Goal: Information Seeking & Learning: Learn about a topic

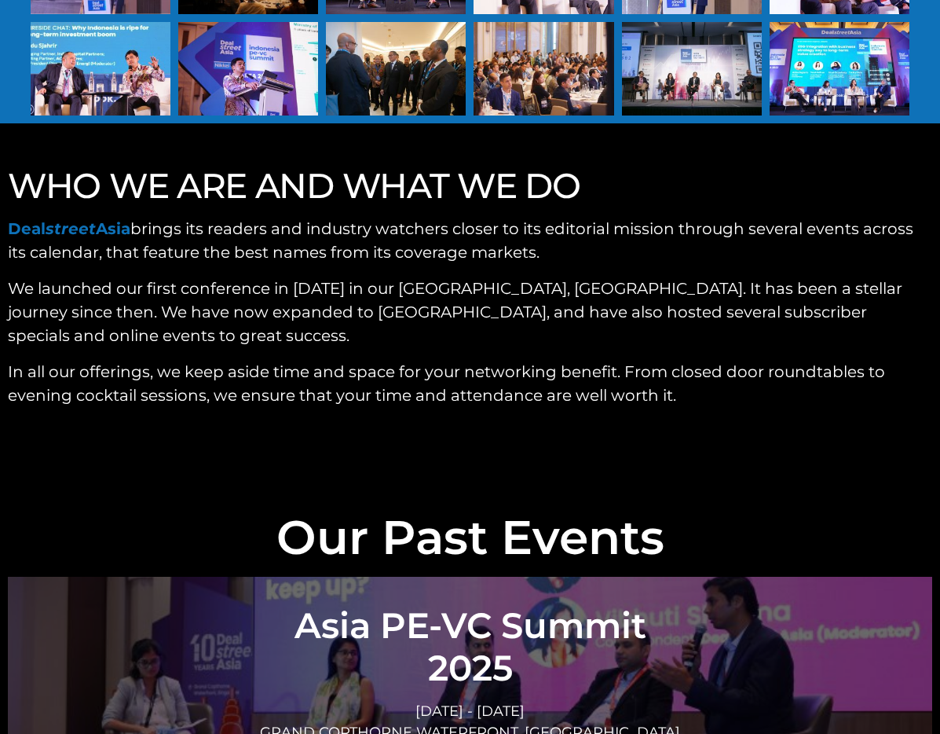
scroll to position [5649, 0]
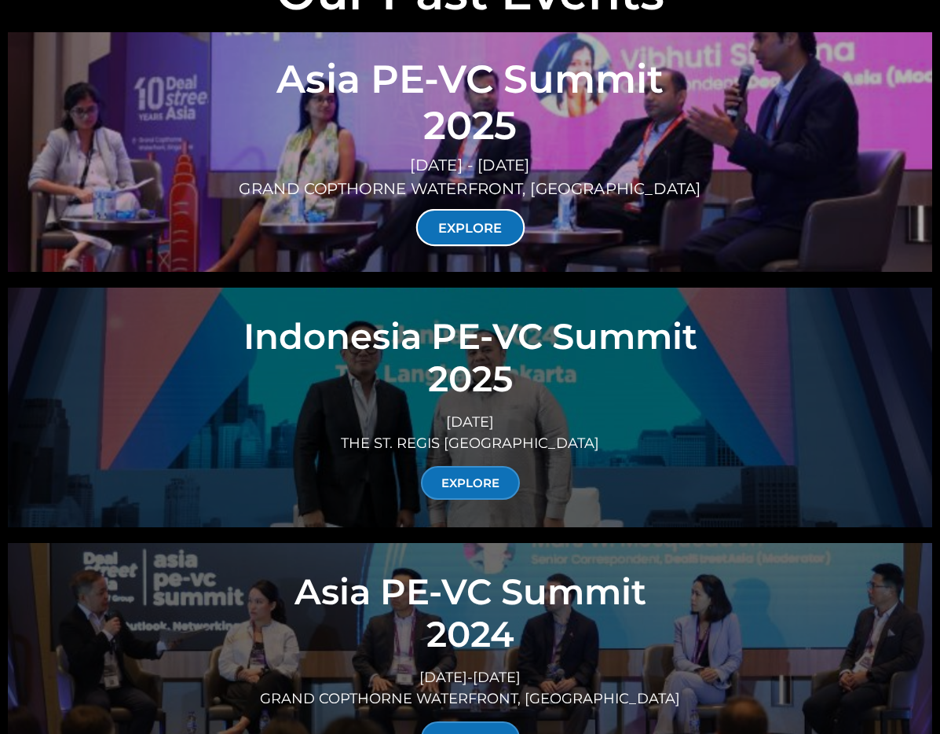
click at [481, 209] on link "EXPLORE" at bounding box center [470, 227] width 109 height 37
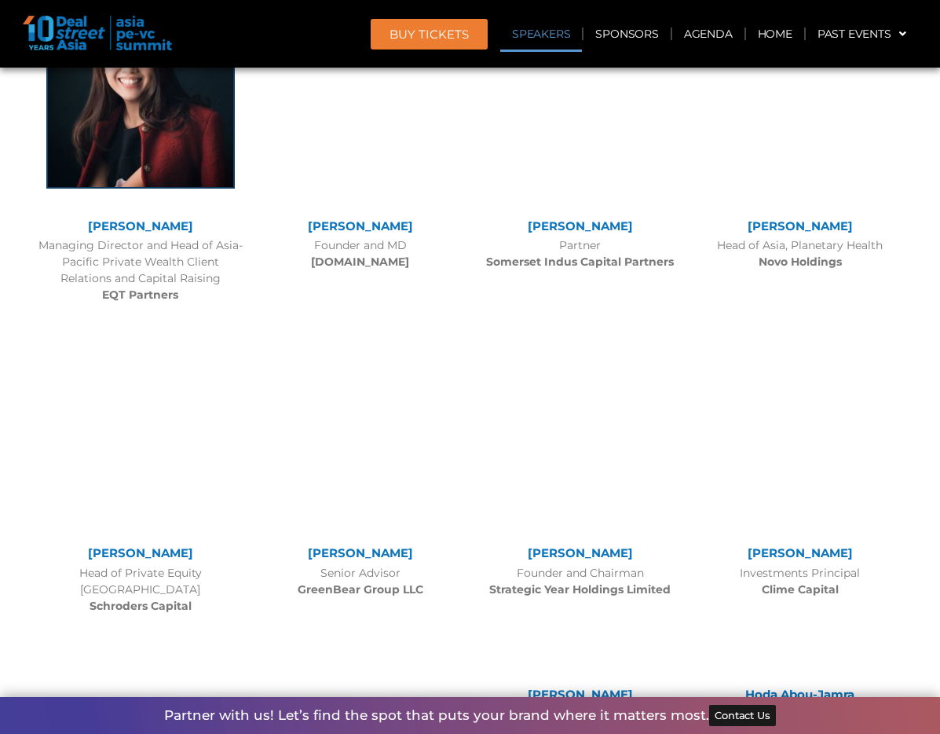
scroll to position [5444, 0]
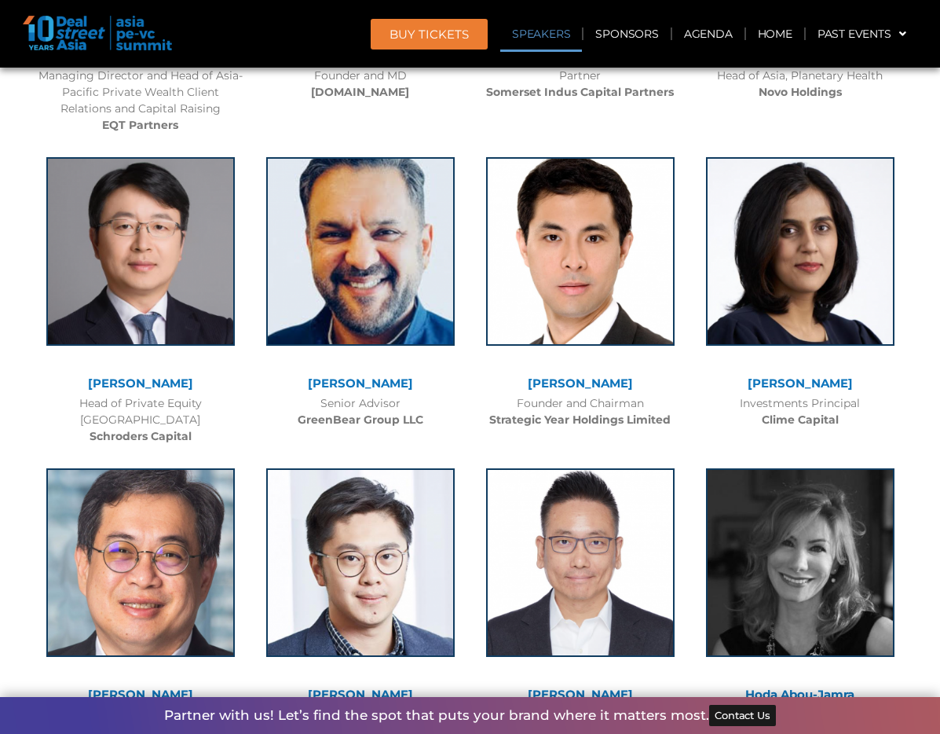
click at [516, 395] on div "Founder and Chairman Strategic Year Holdings Limited" at bounding box center [580, 411] width 204 height 33
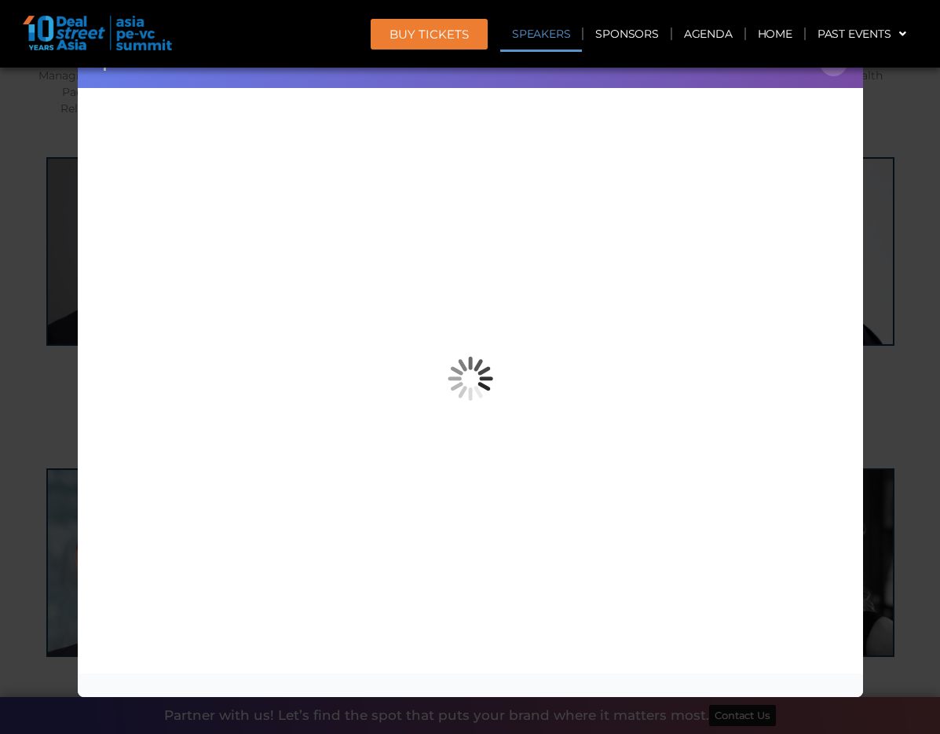
click at [889, 258] on div "Speaker Profile ×" at bounding box center [470, 367] width 940 height 734
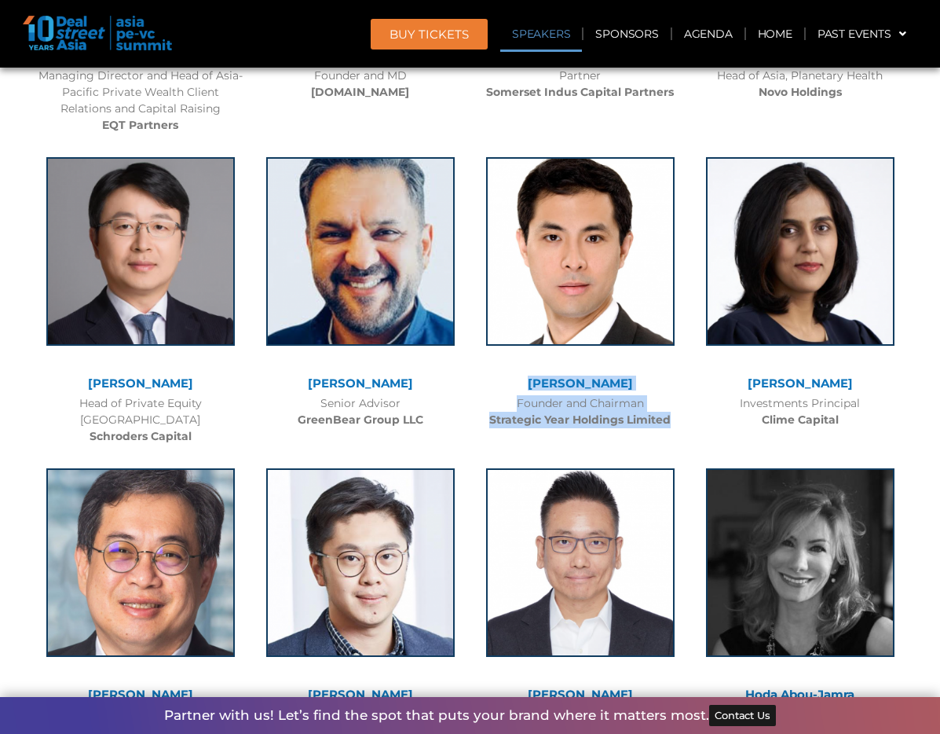
drag, startPoint x: 676, startPoint y: 400, endPoint x: 536, endPoint y: 361, distance: 146.0
click at [536, 361] on div "Conrad Tsang Founder and Chairman Strategic Year Holdings Limited" at bounding box center [581, 288] width 220 height 295
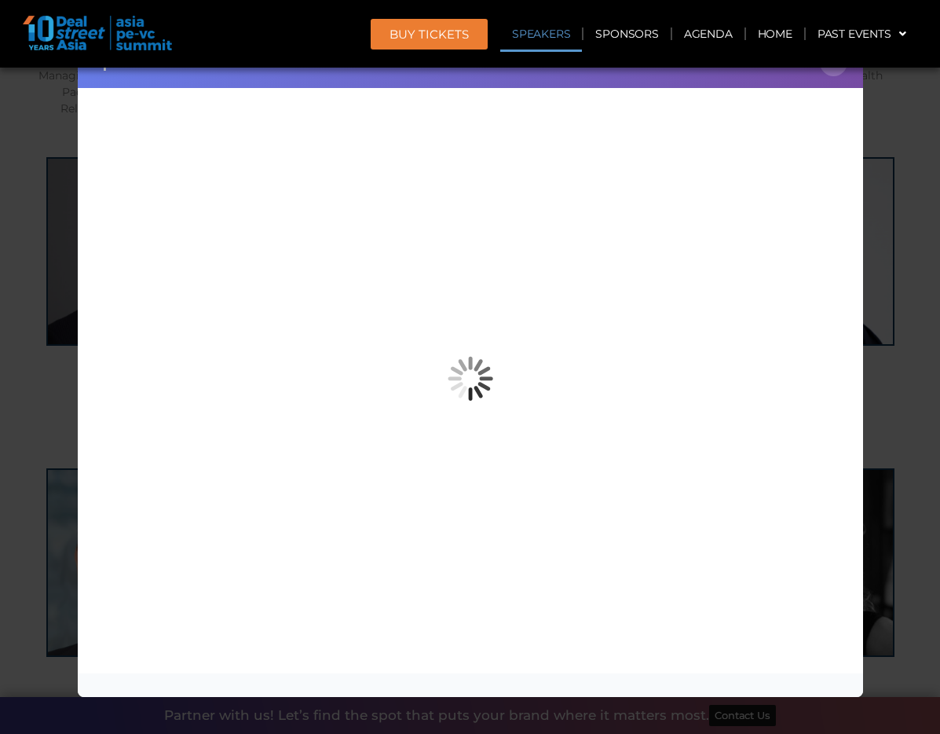
copy div "Conrad Tsang Founder and Chairman Strategic Year Holdings Limited"
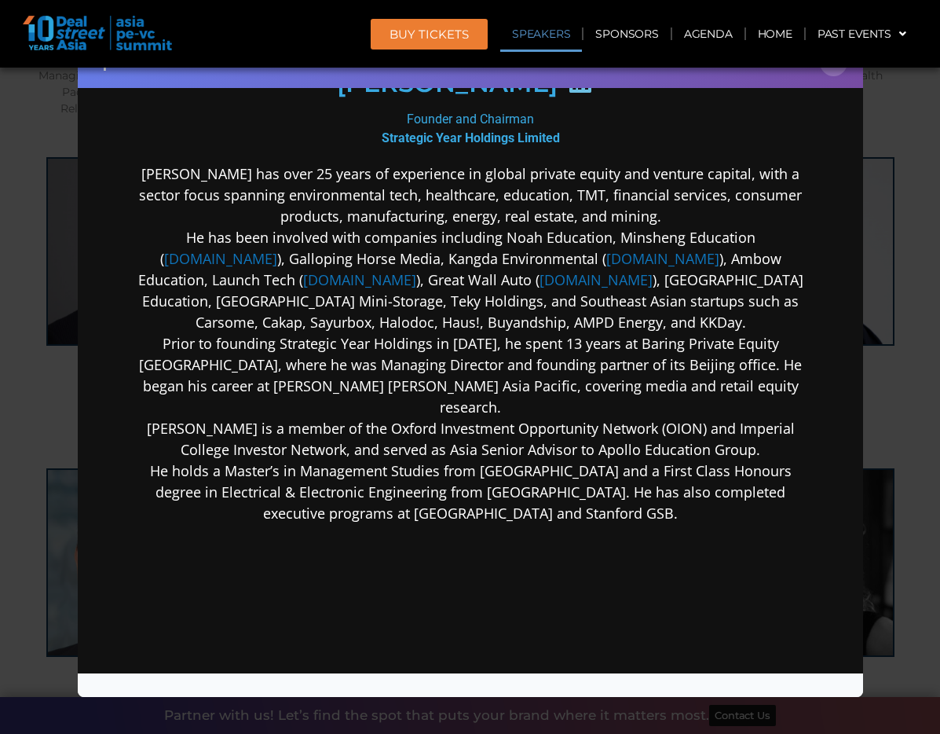
scroll to position [296, 0]
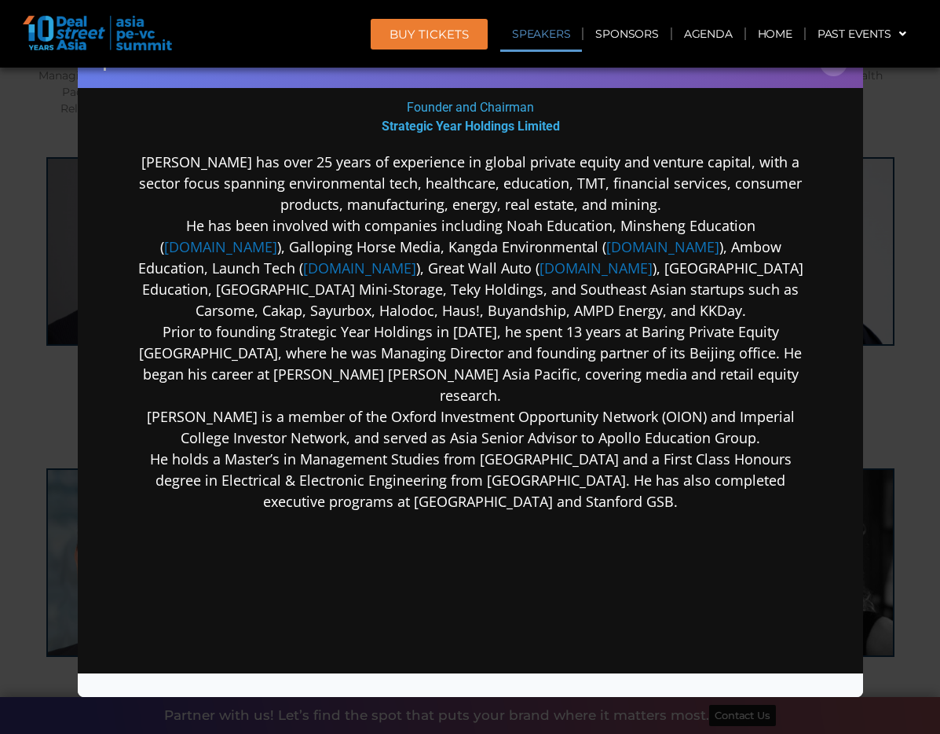
click at [402, 144] on div "Conrad Tsang Founder and Chairman Strategic Year Holdings Limited Conrad Tsang …" at bounding box center [469, 300] width 679 height 919
drag, startPoint x: 384, startPoint y: 123, endPoint x: 510, endPoint y: 130, distance: 125.8
click at [510, 130] on b "Strategic Year Holdings Limited" at bounding box center [470, 125] width 178 height 15
click at [881, 115] on div "Speaker Profile ×" at bounding box center [470, 367] width 940 height 734
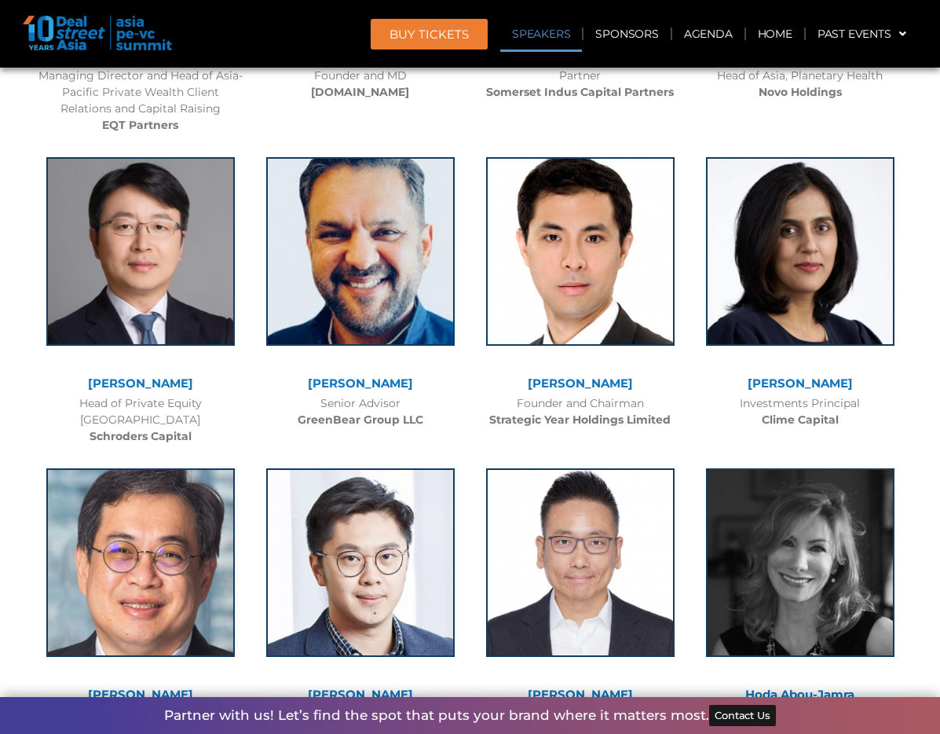
scroll to position [2390, 0]
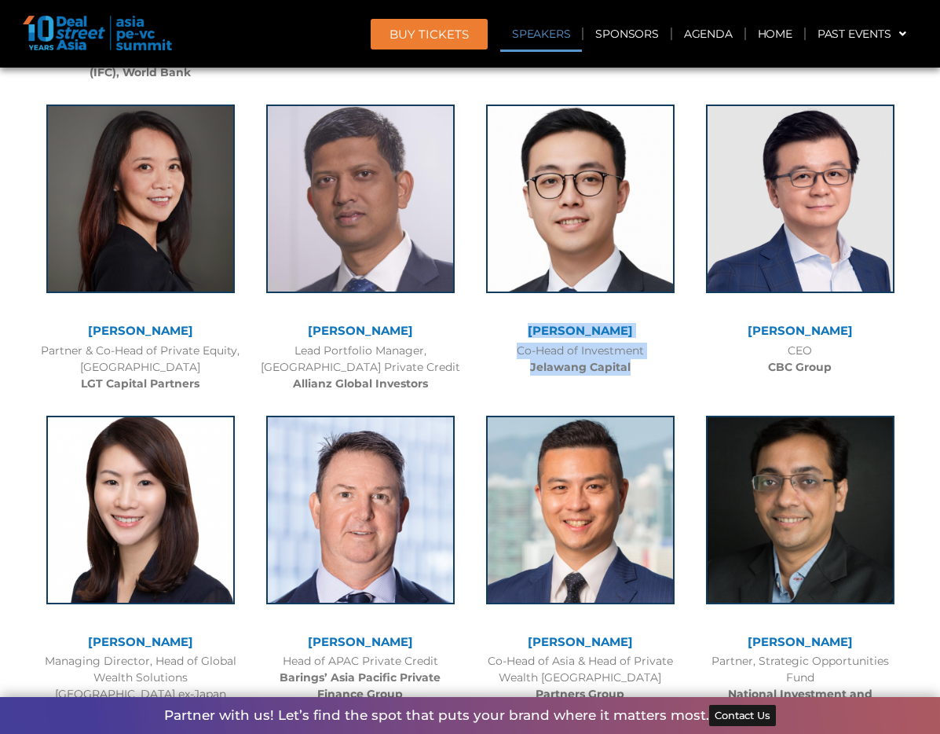
drag, startPoint x: 523, startPoint y: 335, endPoint x: 634, endPoint y: 375, distance: 117.5
click at [634, 375] on div "Looi Wen Jie Co-Head of Investment Jelawang Capital" at bounding box center [581, 236] width 220 height 295
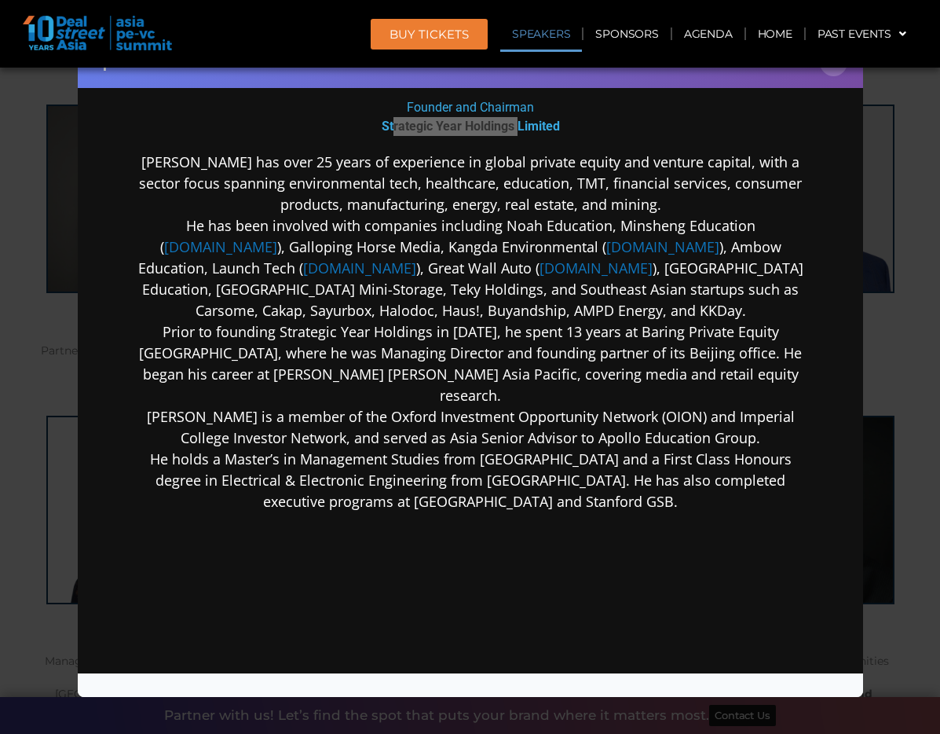
copy div "Looi Wen Jie Co-Head of Investment Jelawang Capital"
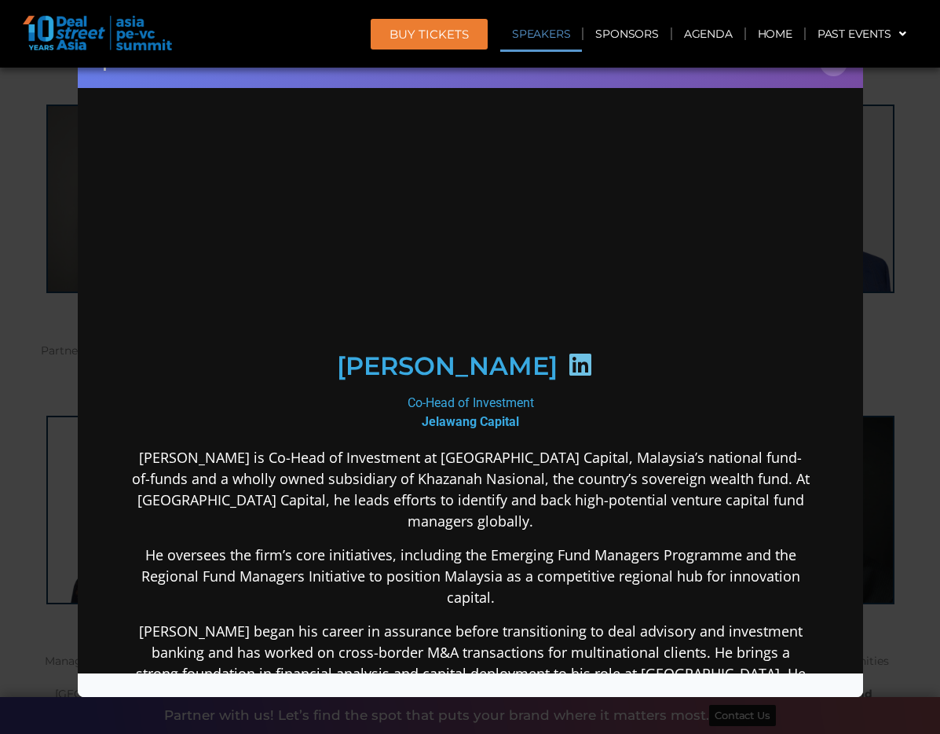
scroll to position [0, 0]
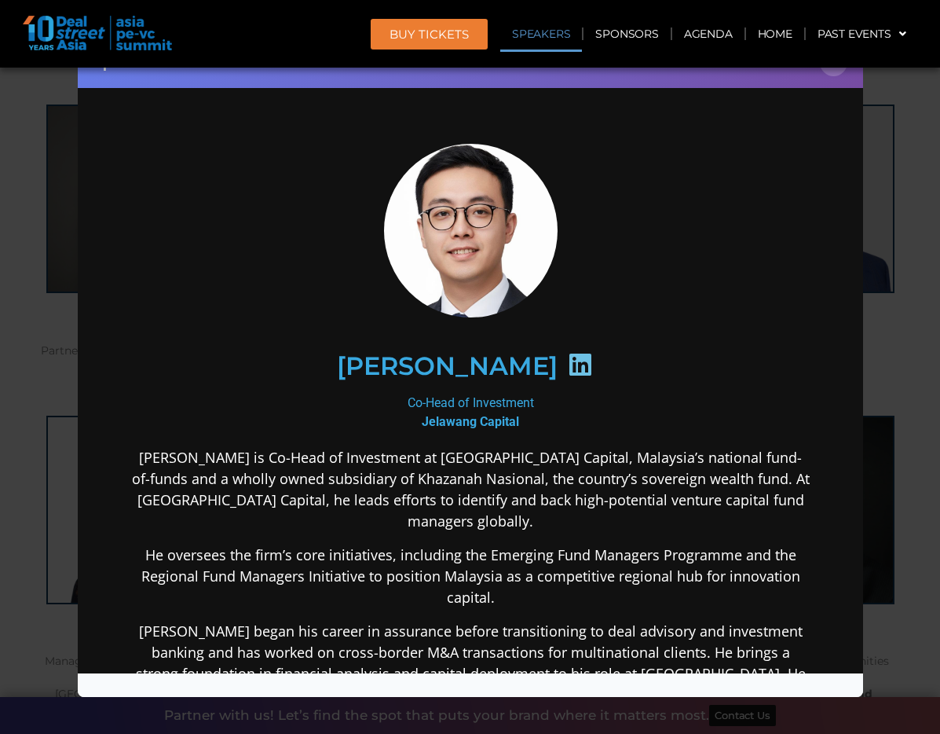
click at [52, 313] on div "Speaker Profile ×" at bounding box center [470, 367] width 940 height 734
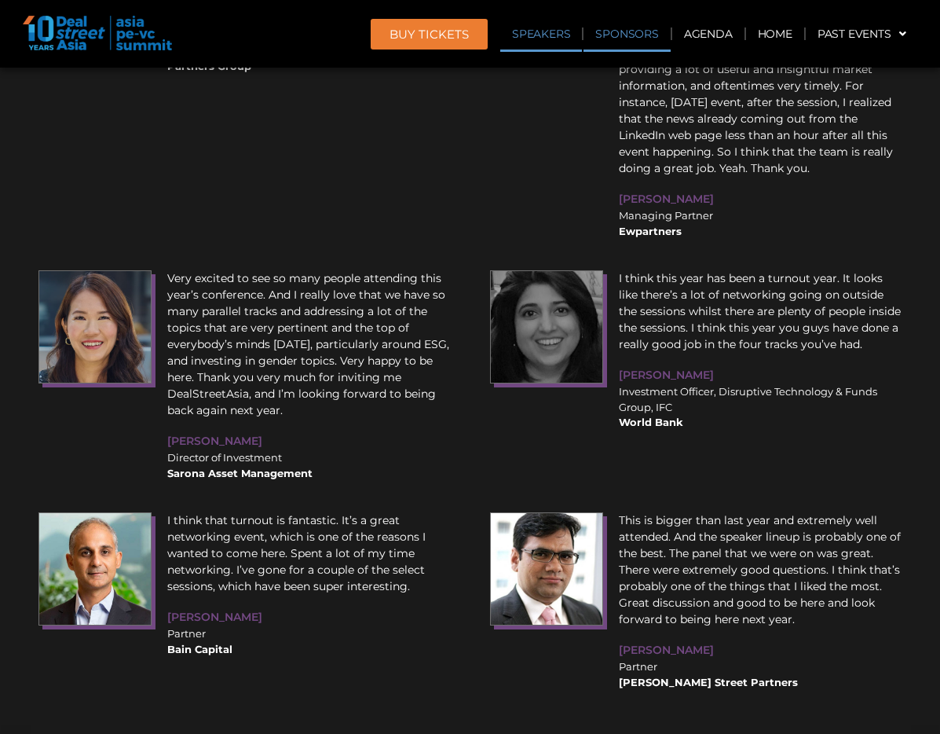
scroll to position [2992, 0]
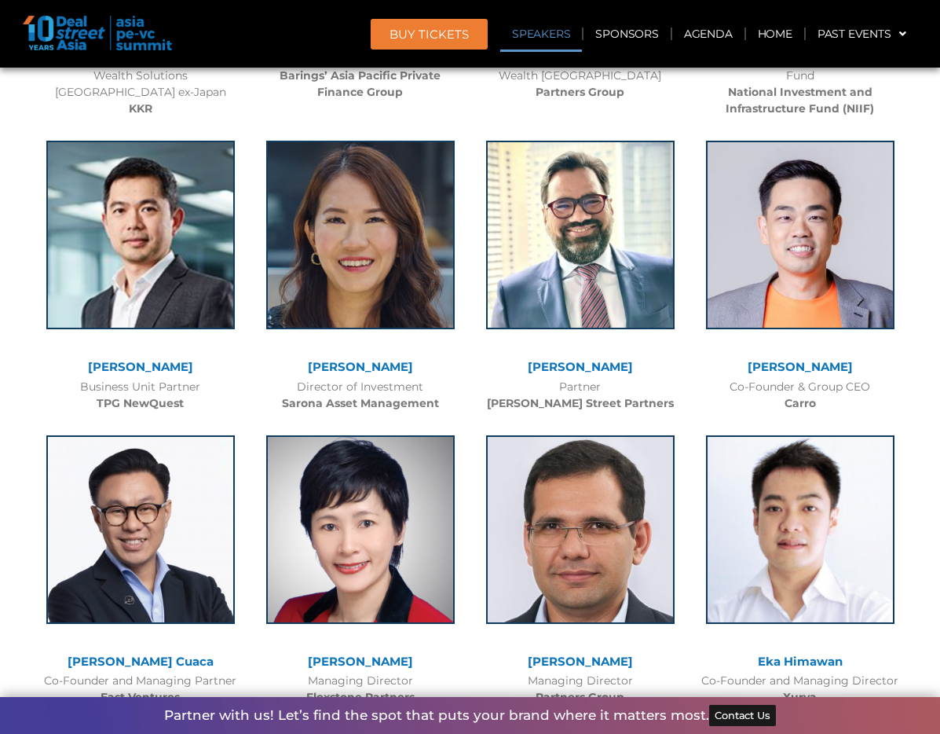
click at [610, 369] on link "[PERSON_NAME]" at bounding box center [580, 366] width 105 height 15
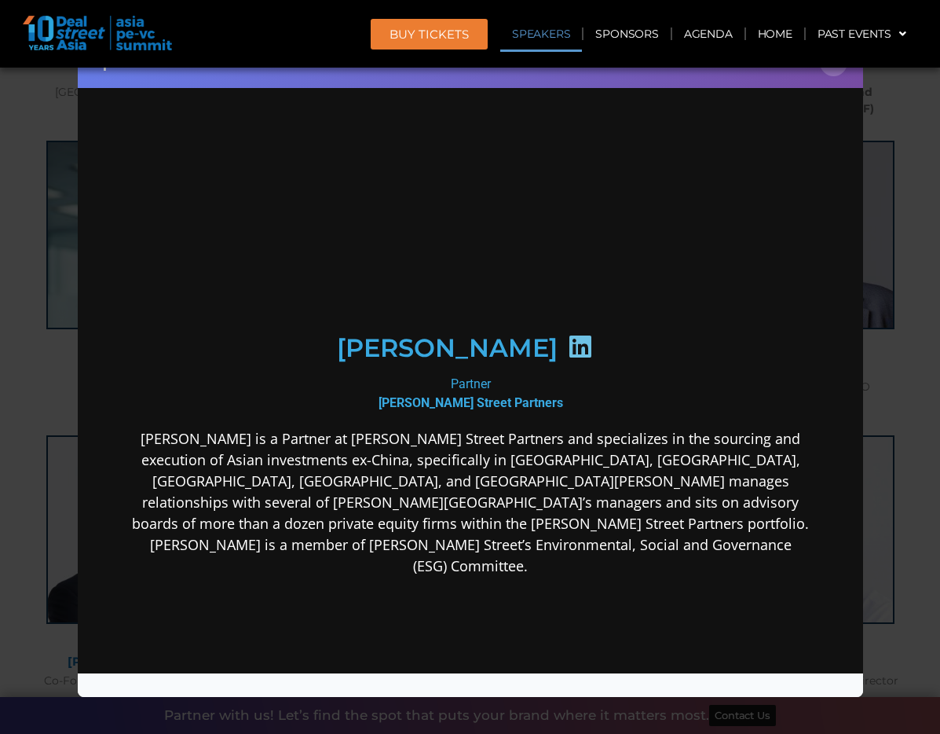
scroll to position [0, 0]
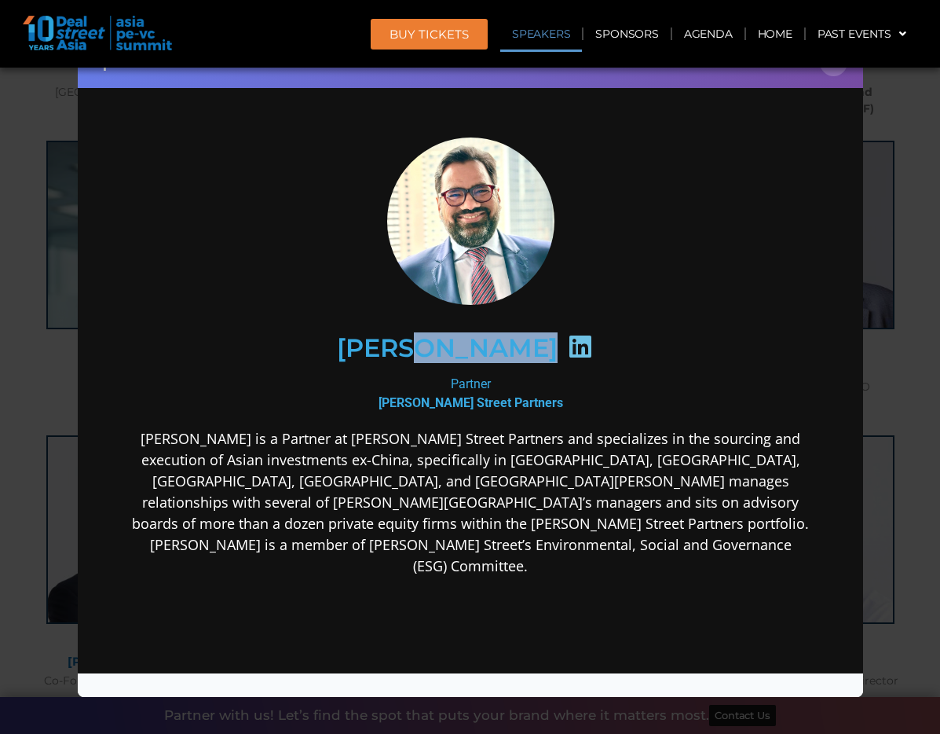
drag, startPoint x: 429, startPoint y: 348, endPoint x: 525, endPoint y: 351, distance: 96.7
click at [522, 353] on div "[PERSON_NAME]" at bounding box center [469, 346] width 611 height 81
copy div "Mishra"
click at [436, 383] on div "Partner Adams Street Partners" at bounding box center [469, 393] width 679 height 38
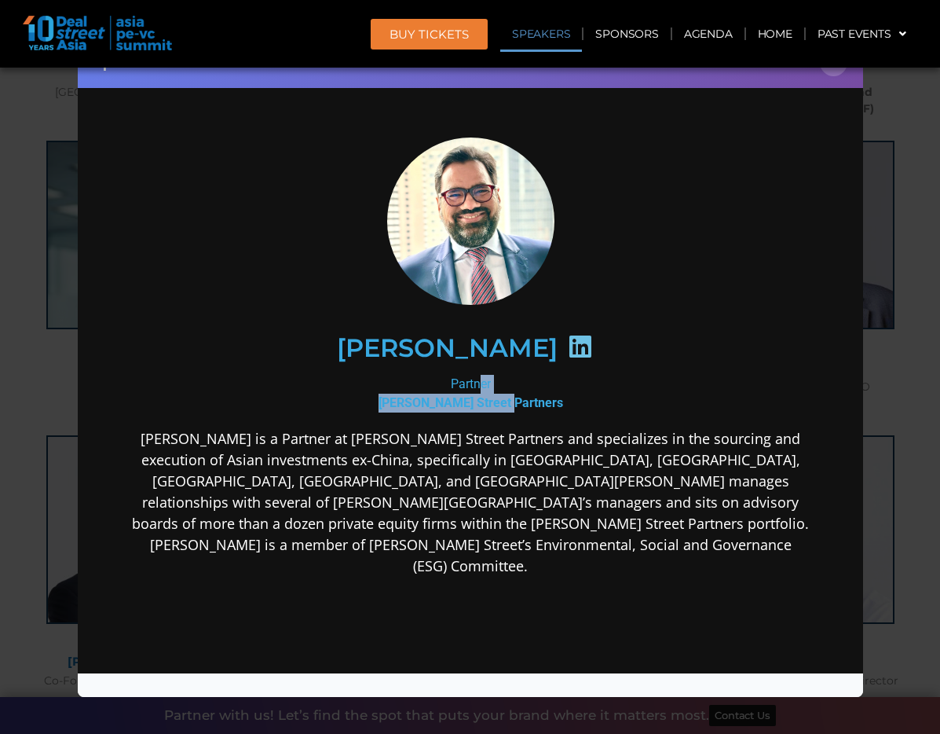
drag, startPoint x: 445, startPoint y: 386, endPoint x: 539, endPoint y: 406, distance: 96.4
click at [539, 406] on div "Partner Adams Street Partners" at bounding box center [469, 393] width 679 height 38
copy div "Partner Adams Street Partners"
click at [935, 531] on div "Speaker Profile ×" at bounding box center [470, 367] width 940 height 734
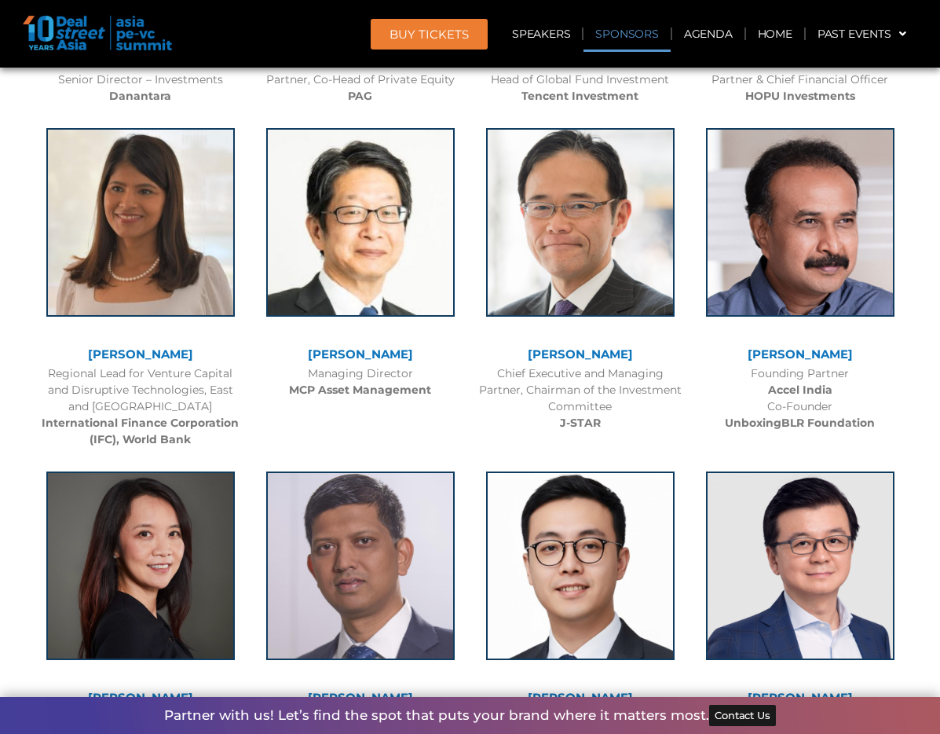
scroll to position [2040, 0]
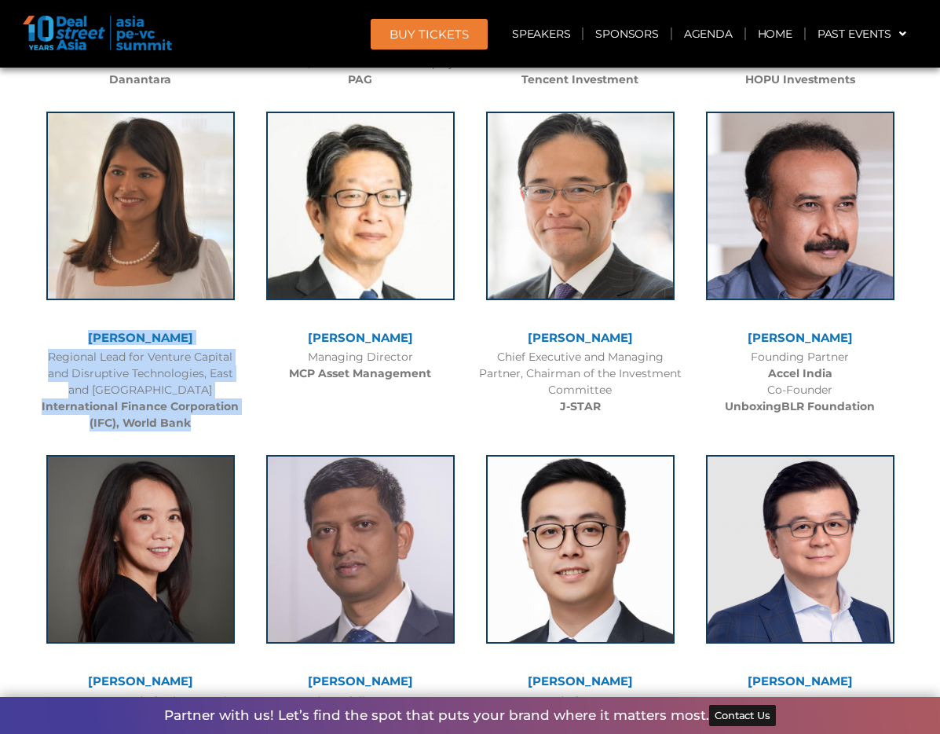
drag, startPoint x: 90, startPoint y: 335, endPoint x: 203, endPoint y: 419, distance: 139.8
click at [203, 419] on div "Geetali Kumar Regional Lead for Venture Capital and Disruptive Technologies, Ea…" at bounding box center [141, 268] width 220 height 344
copy div "Geetali Kumar Regional Lead for Venture Capital and Disruptive Technologies, Ea…"
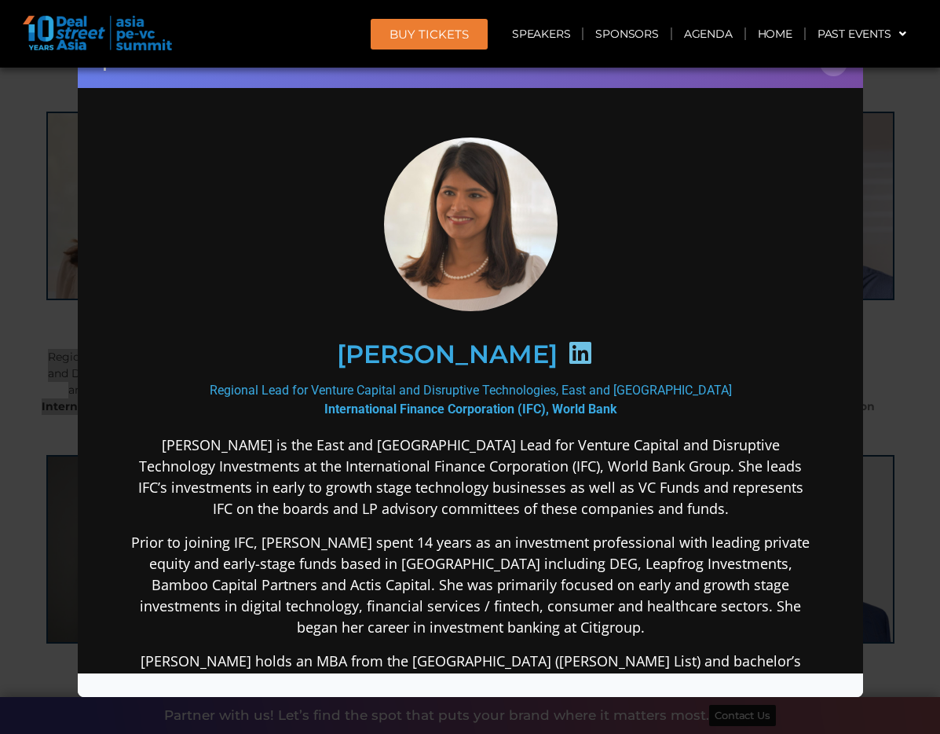
scroll to position [0, 0]
click at [324, 350] on div "Geetali Kumar" at bounding box center [469, 353] width 611 height 81
click at [328, 350] on div "Geetali Kumar" at bounding box center [469, 353] width 611 height 81
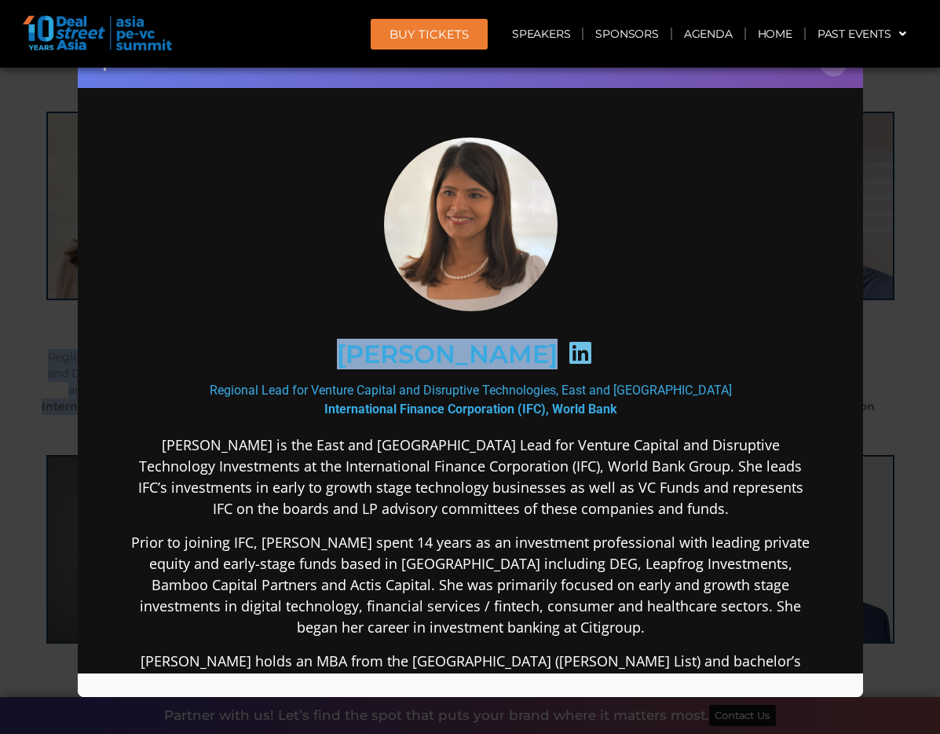
drag, startPoint x: 328, startPoint y: 351, endPoint x: 530, endPoint y: 358, distance: 202.8
click at [530, 358] on div "Geetali Kumar" at bounding box center [469, 353] width 611 height 81
copy h2 "Geetali Kumar"
